Goal: Information Seeking & Learning: Learn about a topic

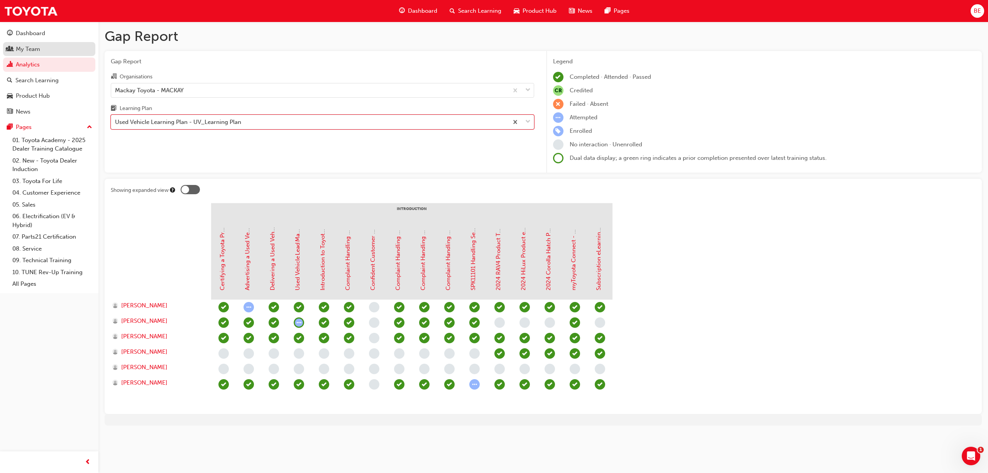
click at [30, 47] on div "My Team" at bounding box center [28, 49] width 24 height 9
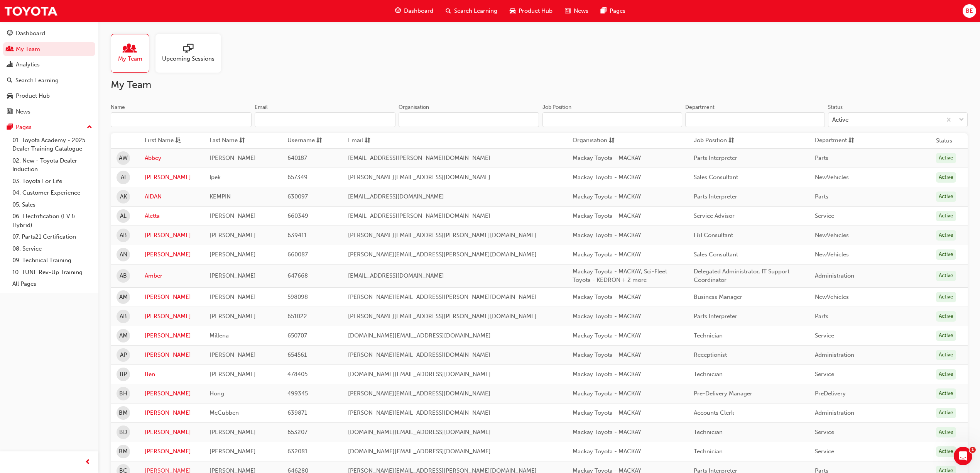
scroll to position [68, 0]
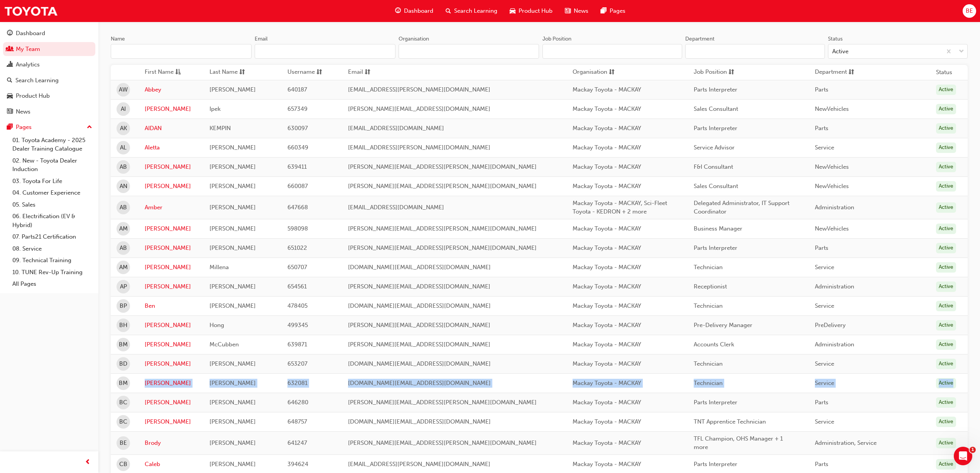
drag, startPoint x: 950, startPoint y: 388, endPoint x: 136, endPoint y: 386, distance: 814.0
click at [136, 386] on tr "[PERSON_NAME] 632081 [DOMAIN_NAME][EMAIL_ADDRESS][DOMAIN_NAME] Mackay Toyota - …" at bounding box center [539, 382] width 857 height 19
click at [25, 66] on div "Analytics" at bounding box center [28, 64] width 24 height 9
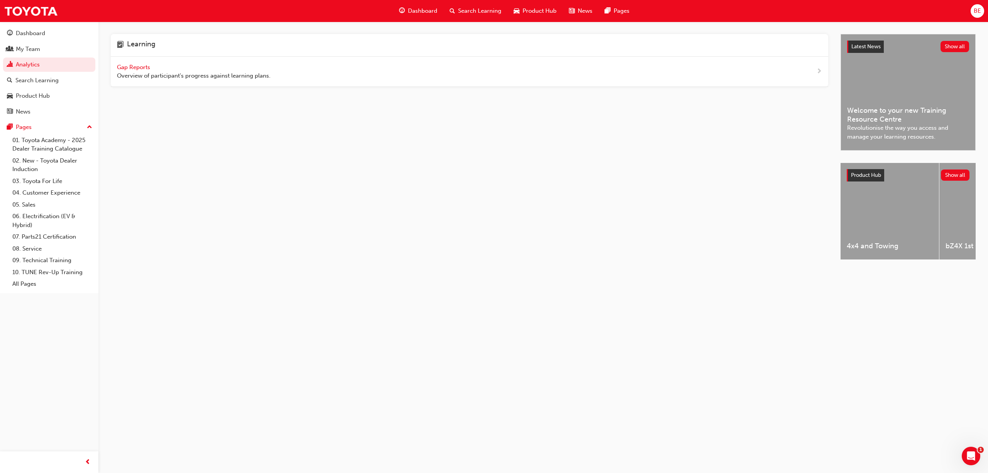
click at [144, 67] on span "Gap Reports" at bounding box center [134, 67] width 35 height 7
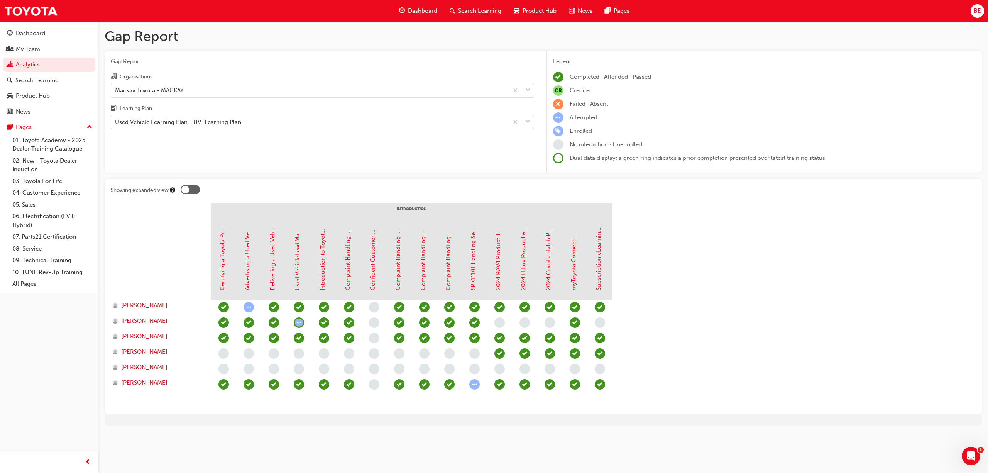
click at [259, 122] on div "Used Vehicle Learning Plan - UV_Learning Plan" at bounding box center [309, 122] width 397 height 14
click at [116, 122] on input "Learning Plan Used Vehicle Learning Plan - UV_Learning Plan" at bounding box center [115, 121] width 1 height 7
type input "w"
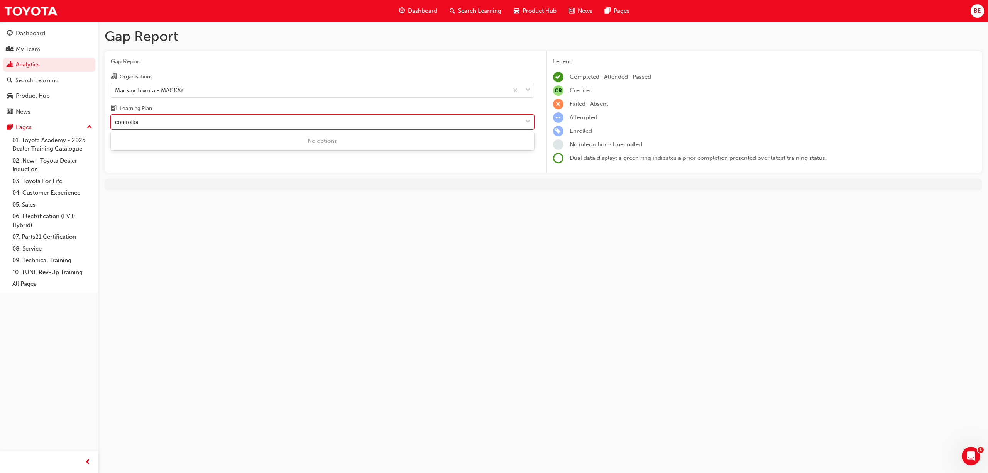
type input "controlloer"
click at [45, 76] on div "Search Learning" at bounding box center [36, 80] width 43 height 9
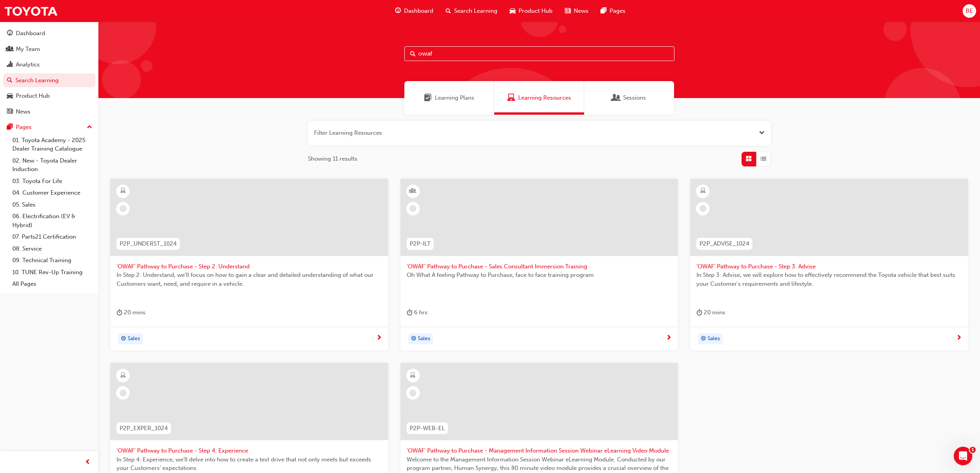
drag, startPoint x: 435, startPoint y: 50, endPoint x: 401, endPoint y: 54, distance: 34.3
click at [401, 54] on div "owaf" at bounding box center [538, 60] width 881 height 76
click at [34, 35] on div "Dashboard" at bounding box center [30, 33] width 29 height 9
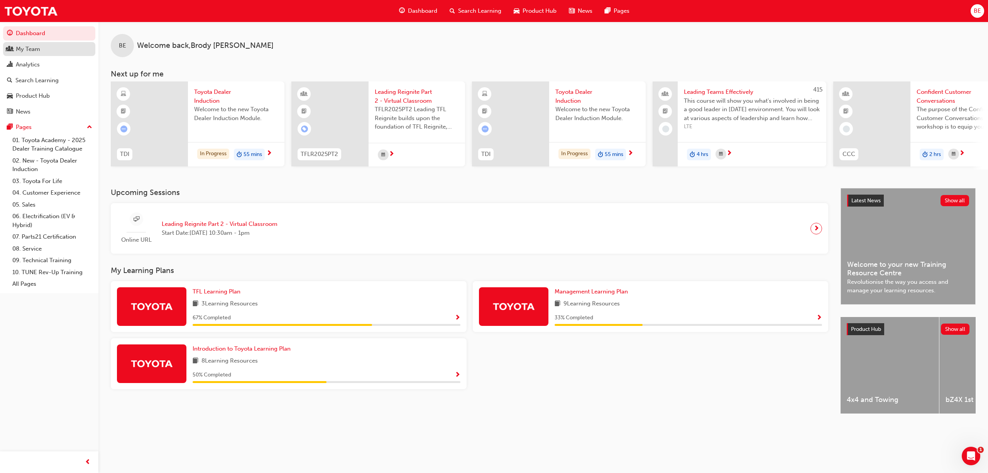
click at [39, 50] on div "My Team" at bounding box center [28, 49] width 24 height 9
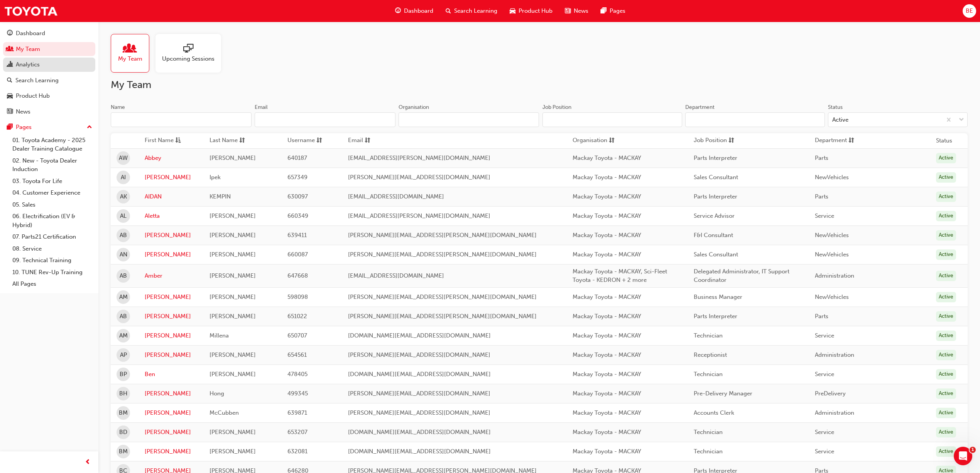
click at [32, 34] on div "Dashboard" at bounding box center [30, 33] width 29 height 9
click at [29, 64] on div "Analytics" at bounding box center [28, 64] width 24 height 9
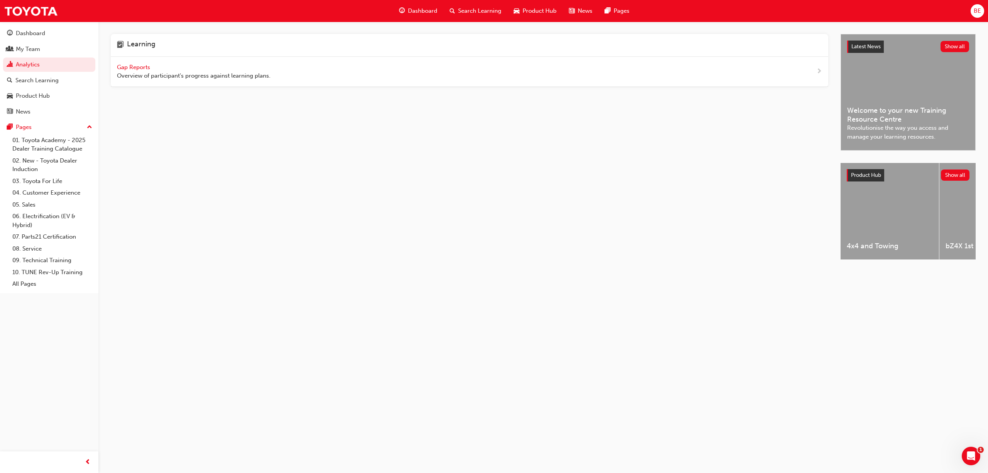
click at [128, 68] on span "Gap Reports" at bounding box center [134, 67] width 35 height 7
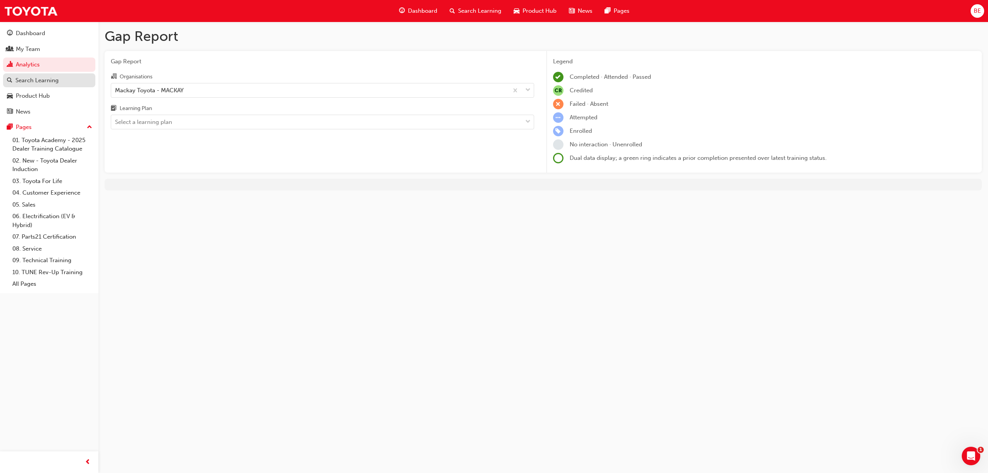
click at [30, 79] on div "Search Learning" at bounding box center [36, 80] width 43 height 9
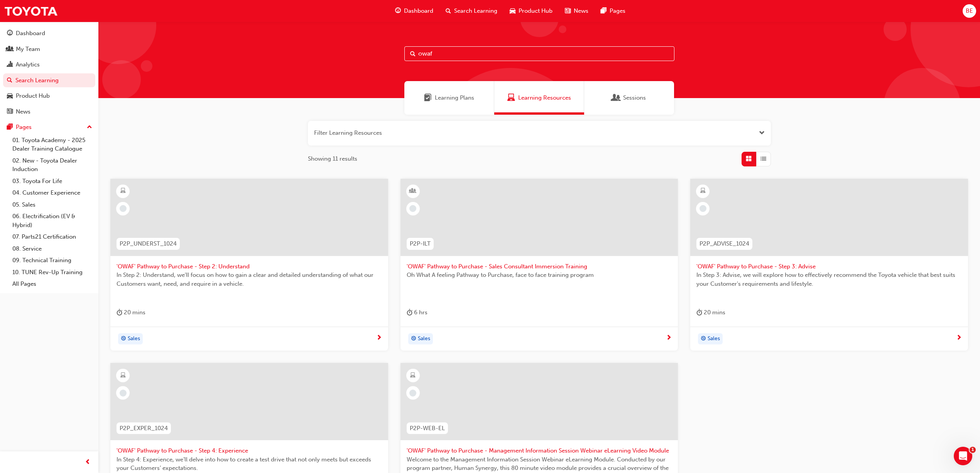
drag, startPoint x: 418, startPoint y: 53, endPoint x: 397, endPoint y: 54, distance: 21.3
click at [397, 54] on div "owaf" at bounding box center [538, 60] width 881 height 76
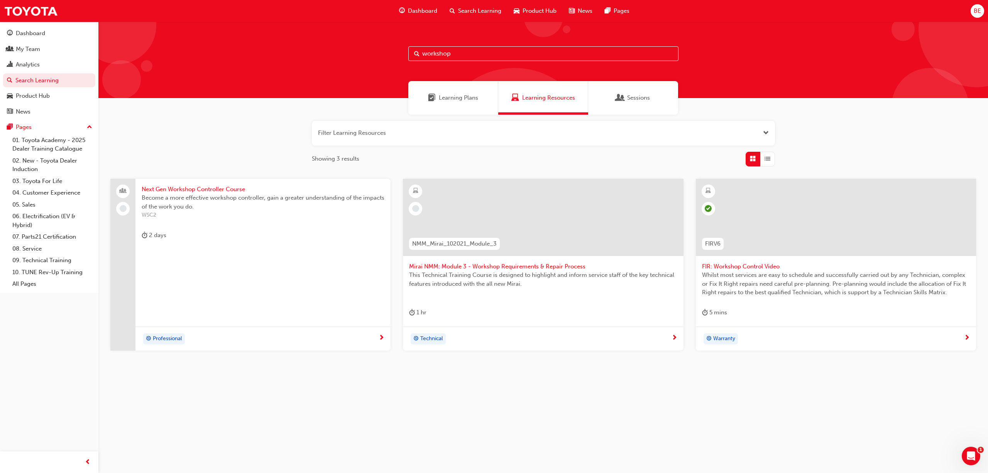
type input "workshop"
click at [192, 191] on span "Next Gen Workshop Controller Course" at bounding box center [263, 189] width 243 height 9
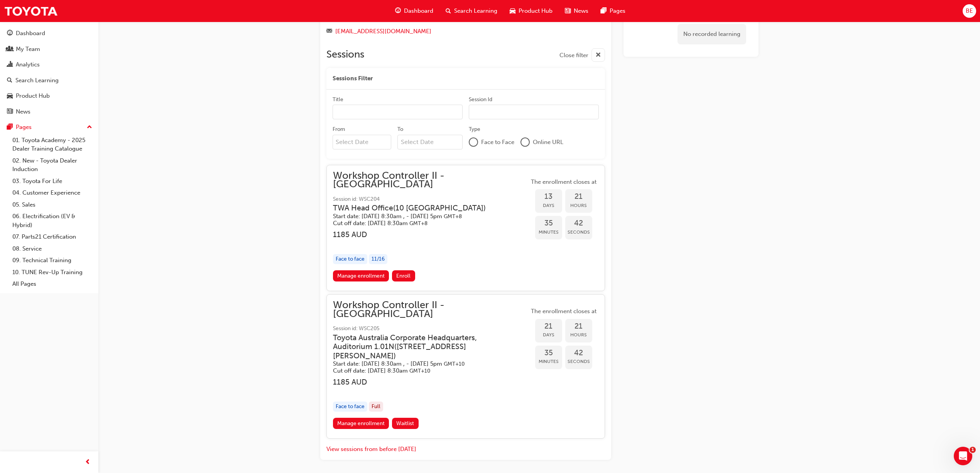
scroll to position [608, 0]
